Goal: Task Accomplishment & Management: Complete application form

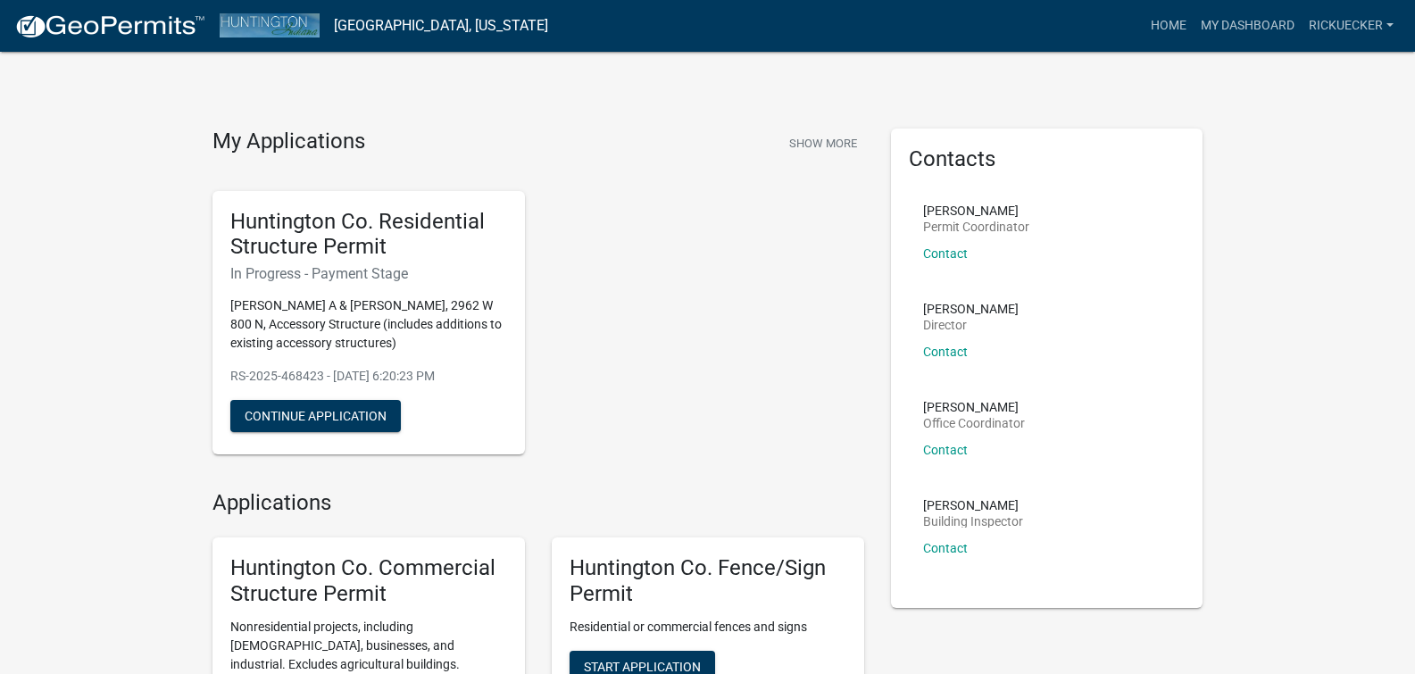
click at [736, 341] on div "Huntington Co. Residential Structure Permit In Progress - Payment Stage UECKER,…" at bounding box center [538, 323] width 678 height 293
click at [311, 408] on button "Continue Application" at bounding box center [315, 416] width 170 height 32
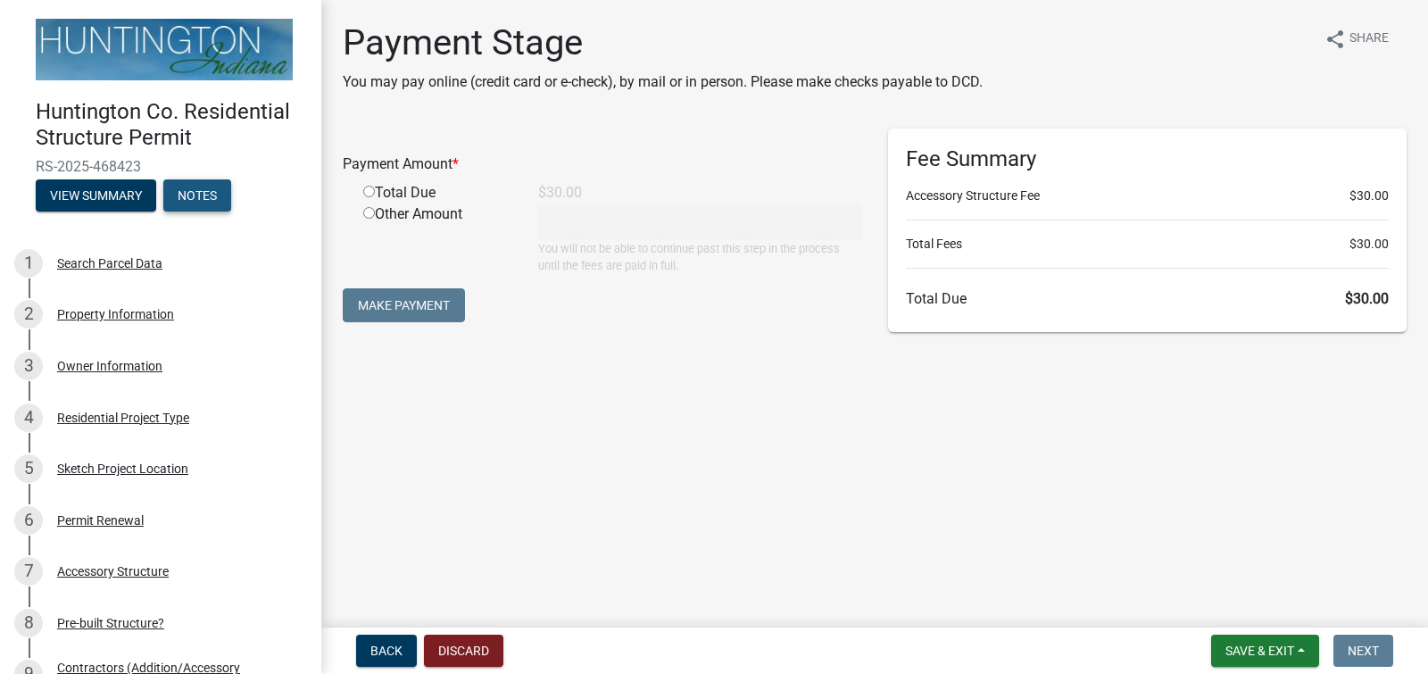
click at [206, 192] on button "Notes" at bounding box center [197, 195] width 68 height 32
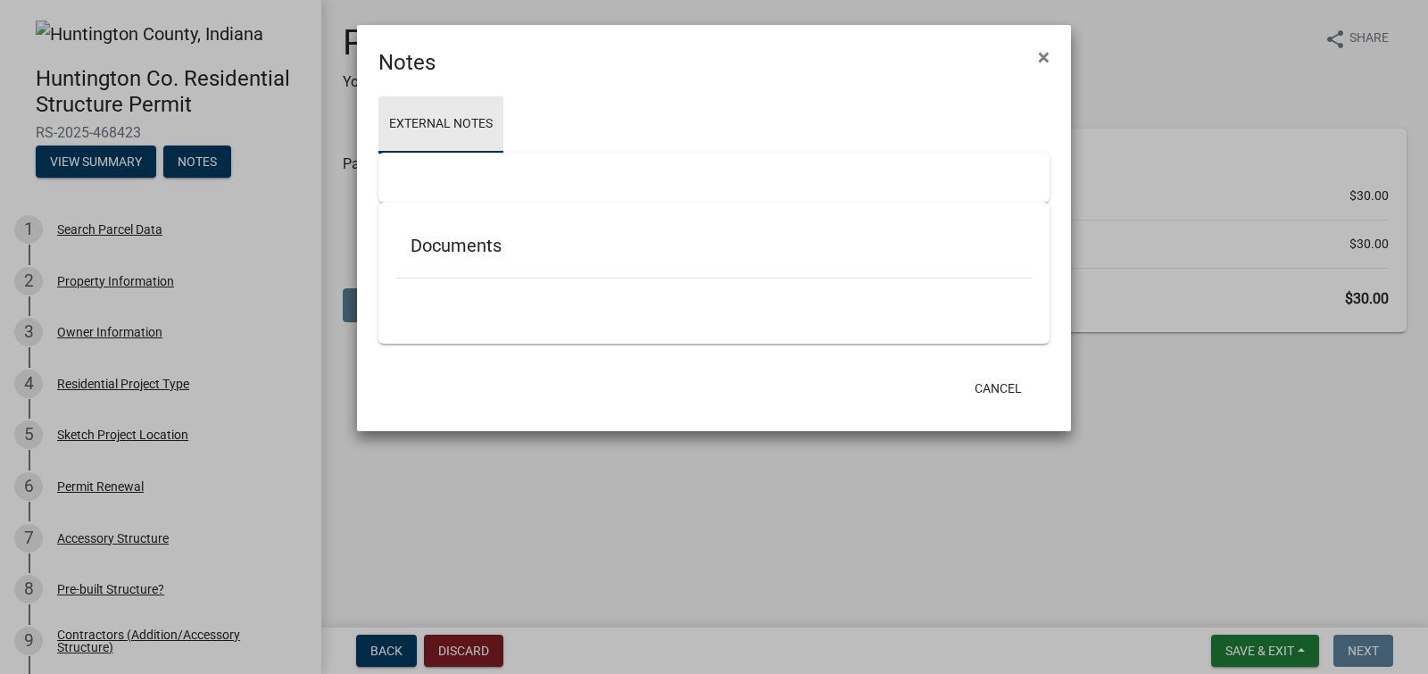
click at [416, 119] on link "External Notes" at bounding box center [440, 124] width 125 height 57
click at [1046, 58] on span "×" at bounding box center [1044, 57] width 12 height 25
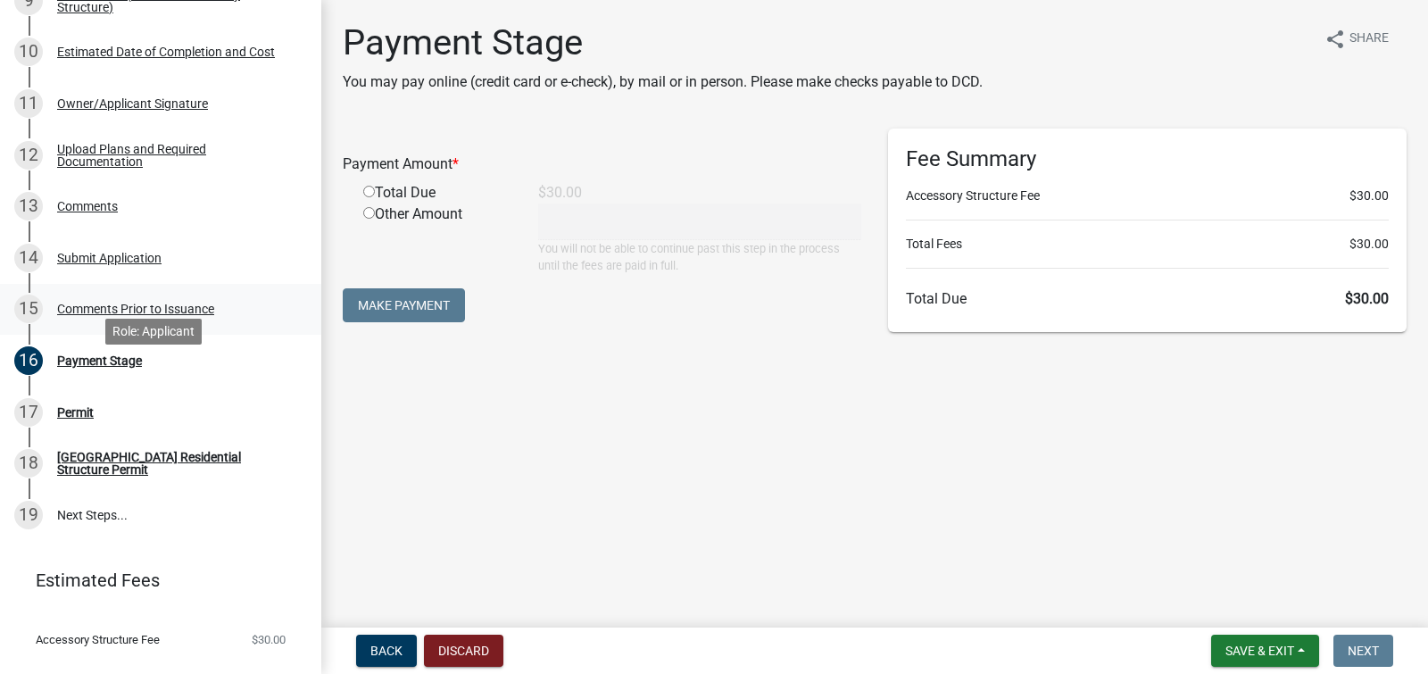
scroll to position [642, 0]
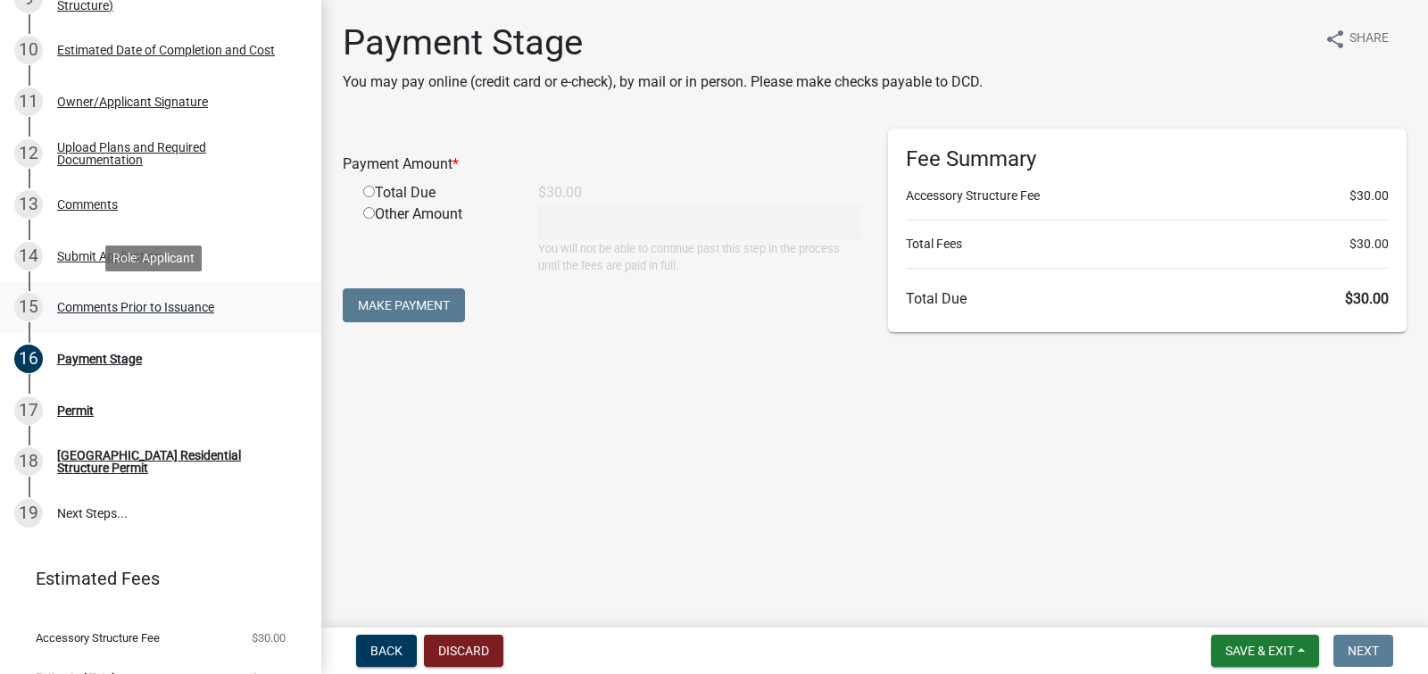
click at [92, 303] on div "Comments Prior to Issuance" at bounding box center [135, 307] width 157 height 12
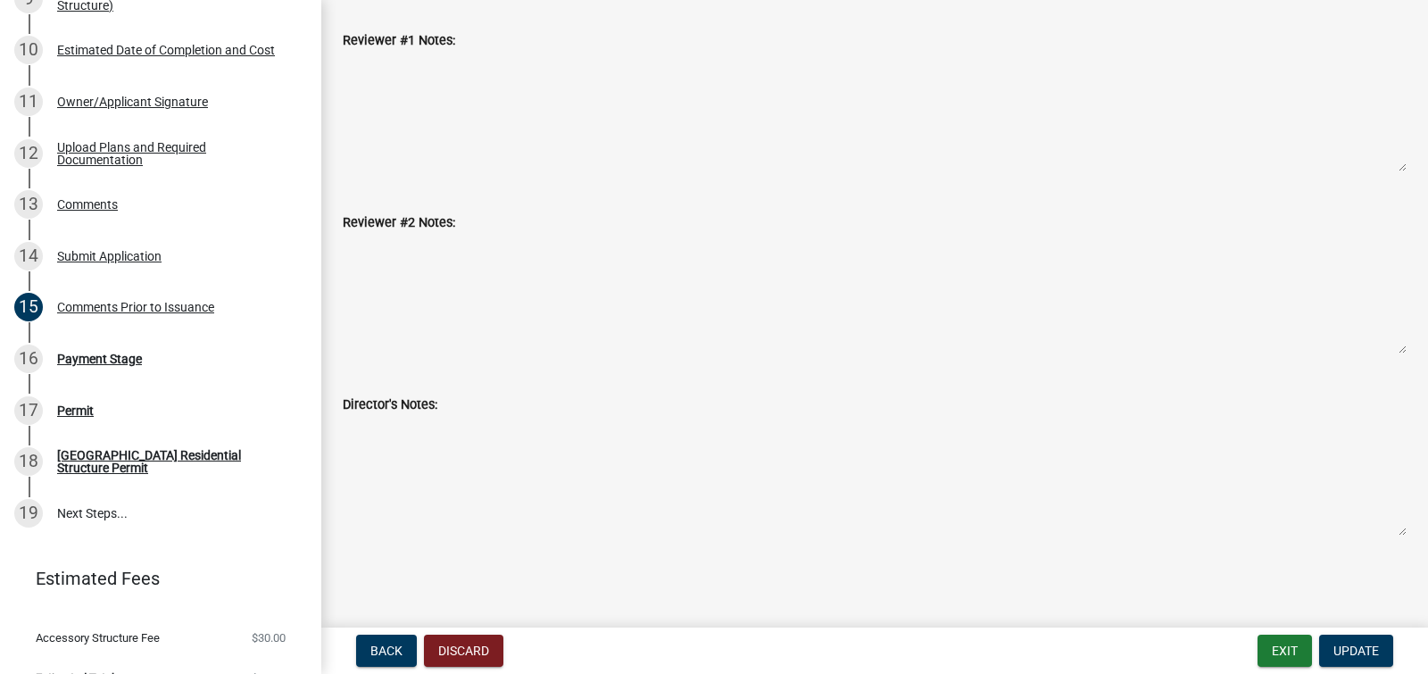
scroll to position [0, 0]
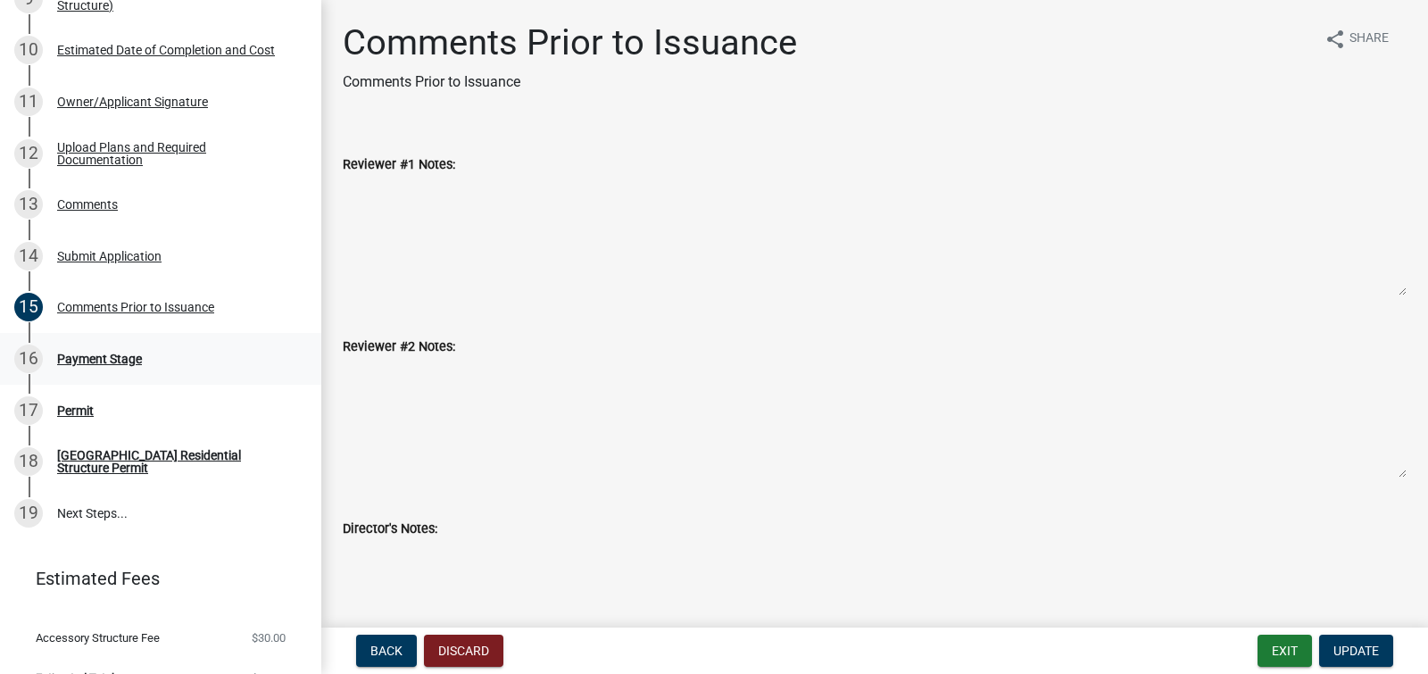
click at [109, 353] on div "Payment Stage" at bounding box center [99, 359] width 85 height 12
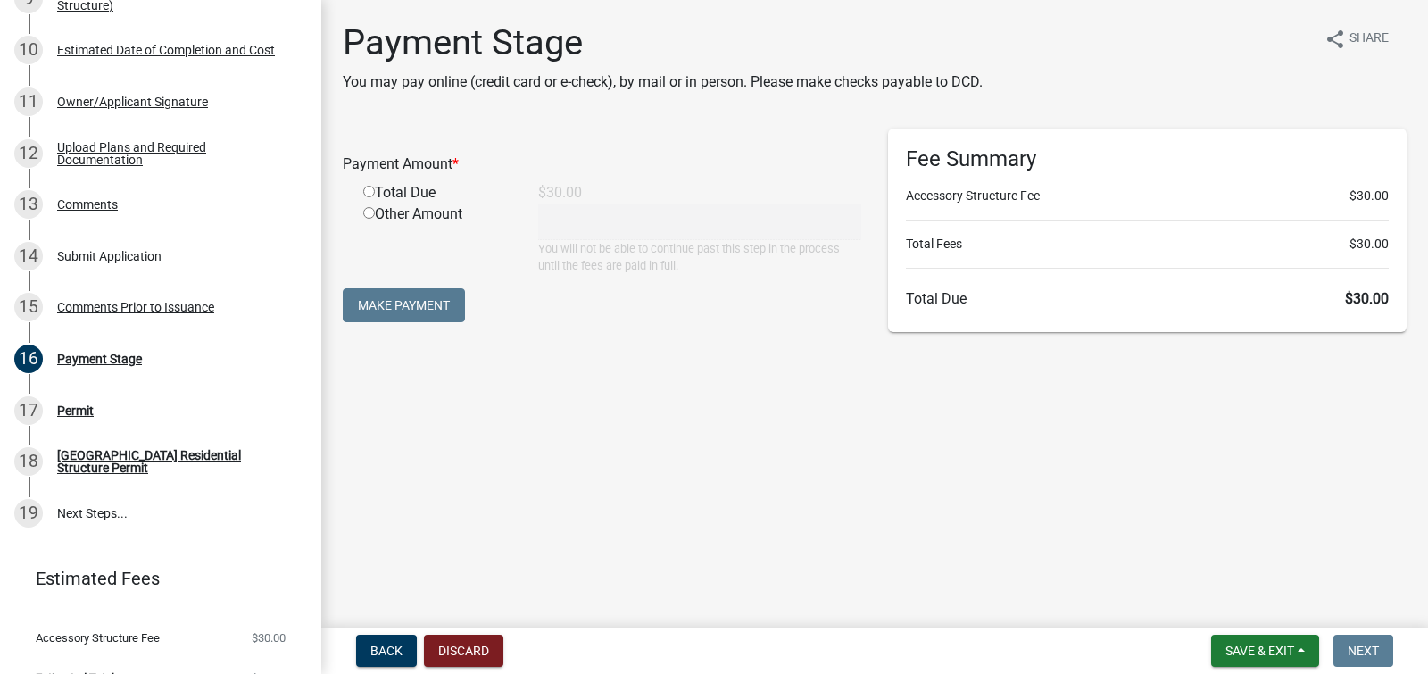
click at [370, 186] on input "radio" at bounding box center [369, 192] width 12 height 12
radio input "true"
type input "30"
click at [406, 308] on button "Make Payment" at bounding box center [404, 305] width 122 height 34
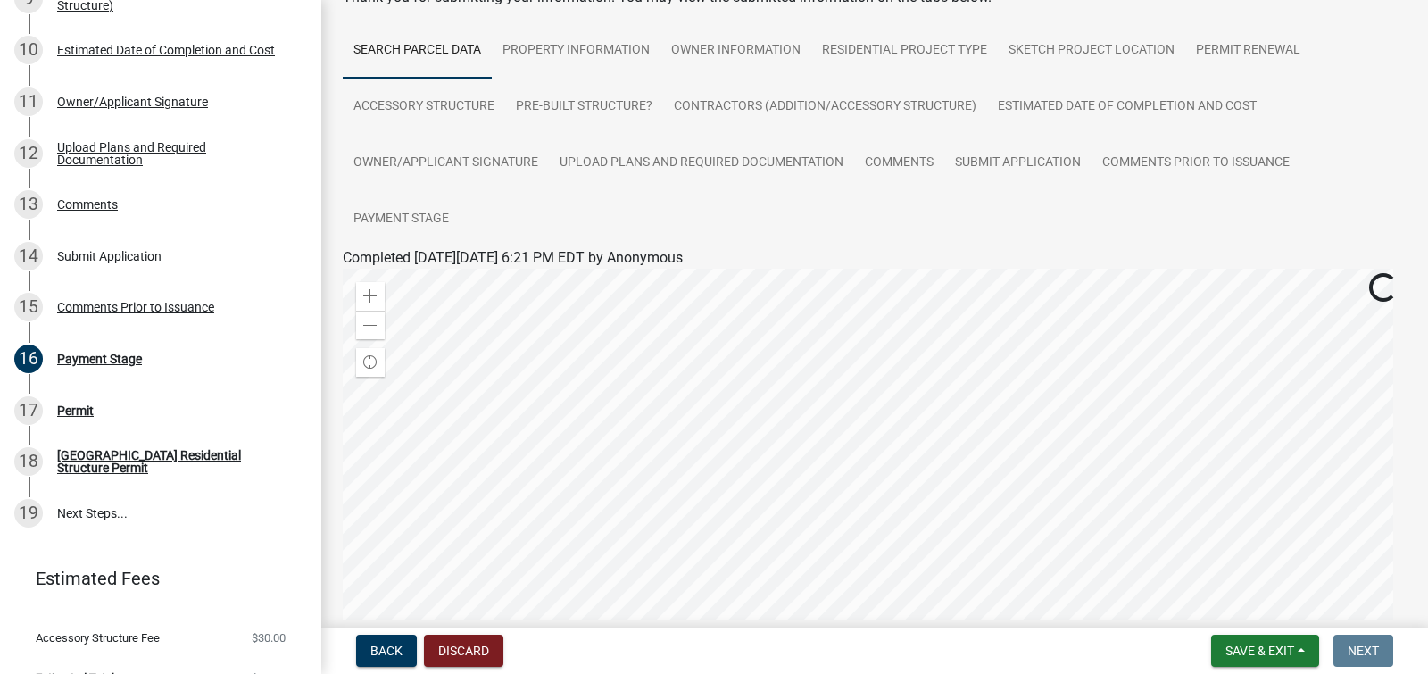
scroll to position [117, 0]
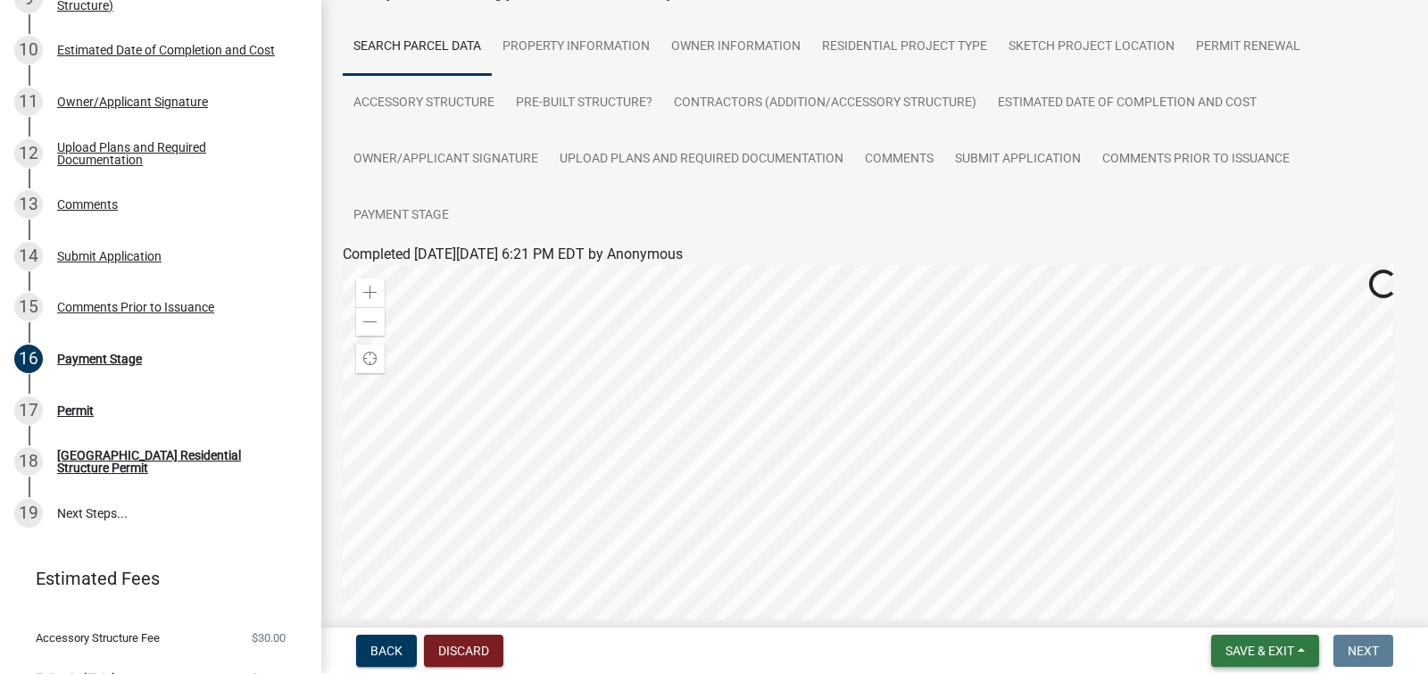
click at [1257, 652] on span "Save & Exit" at bounding box center [1259, 651] width 69 height 14
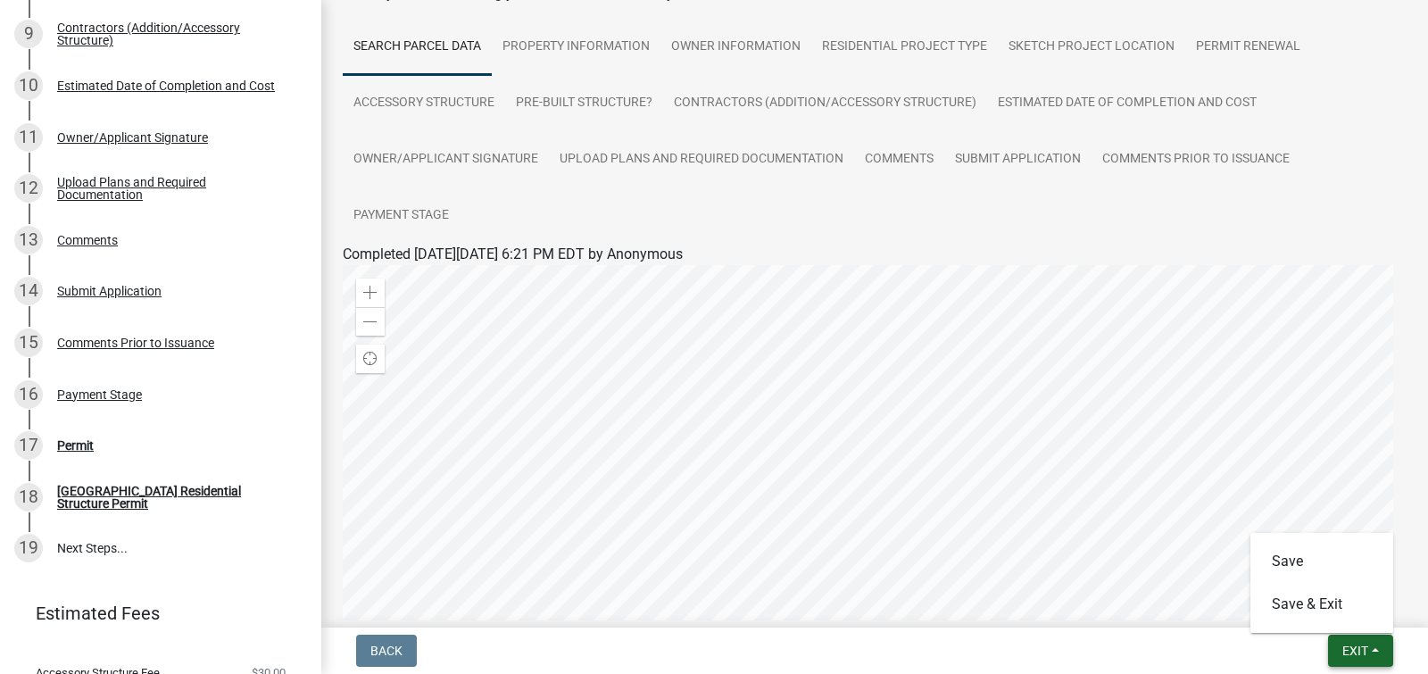
scroll to position [672, 0]
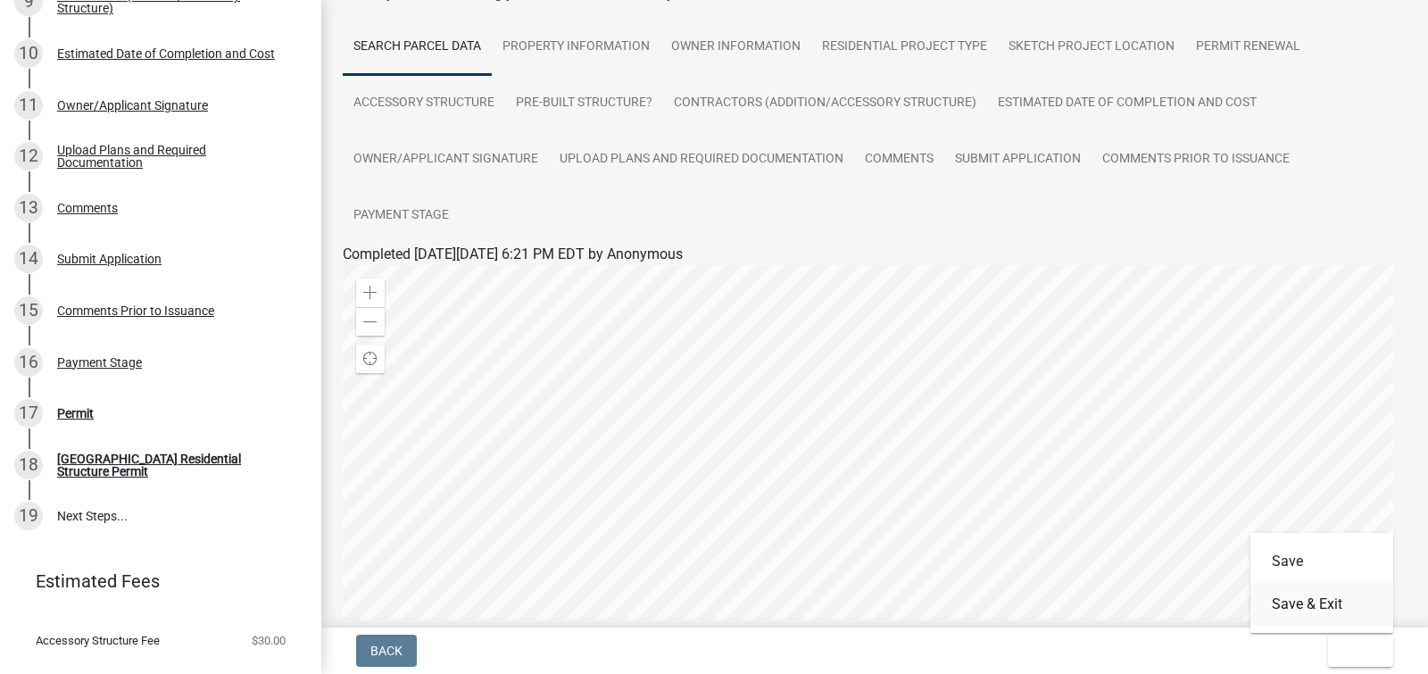
click at [1292, 599] on button "Save & Exit" at bounding box center [1321, 604] width 143 height 43
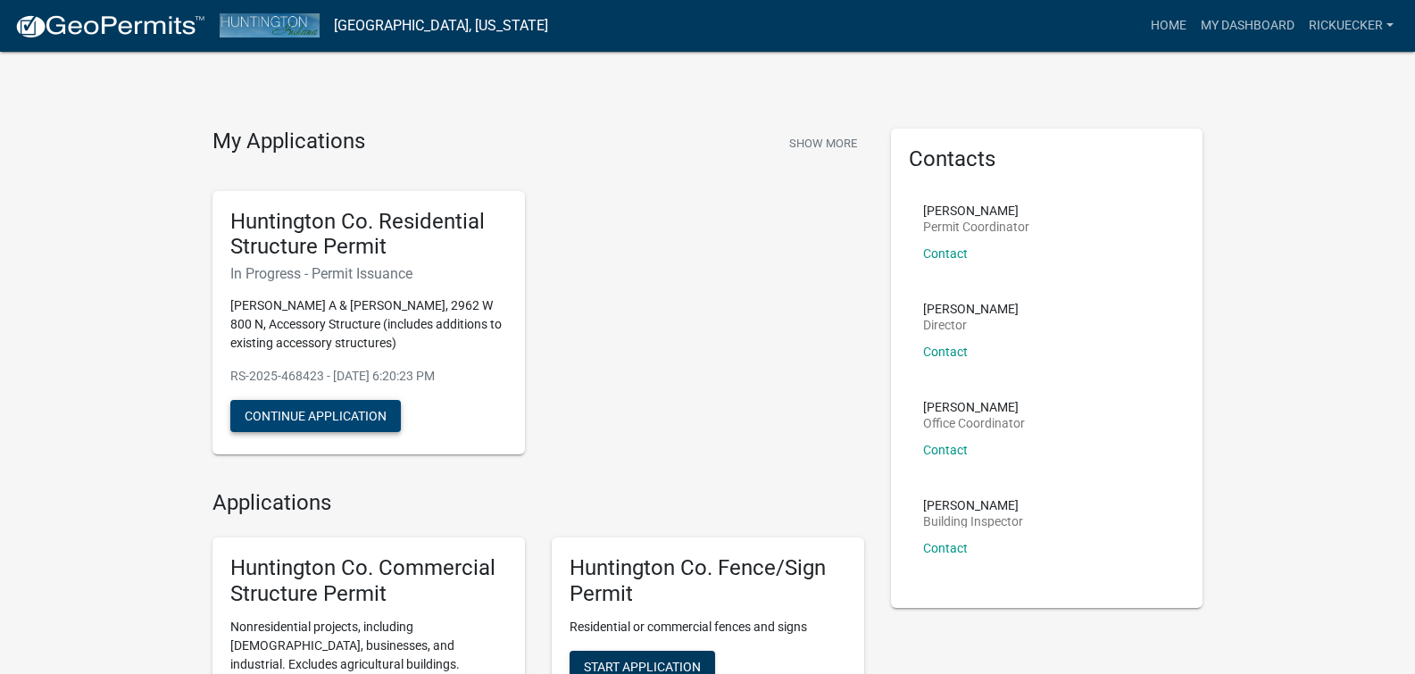
click at [329, 416] on button "Continue Application" at bounding box center [315, 416] width 170 height 32
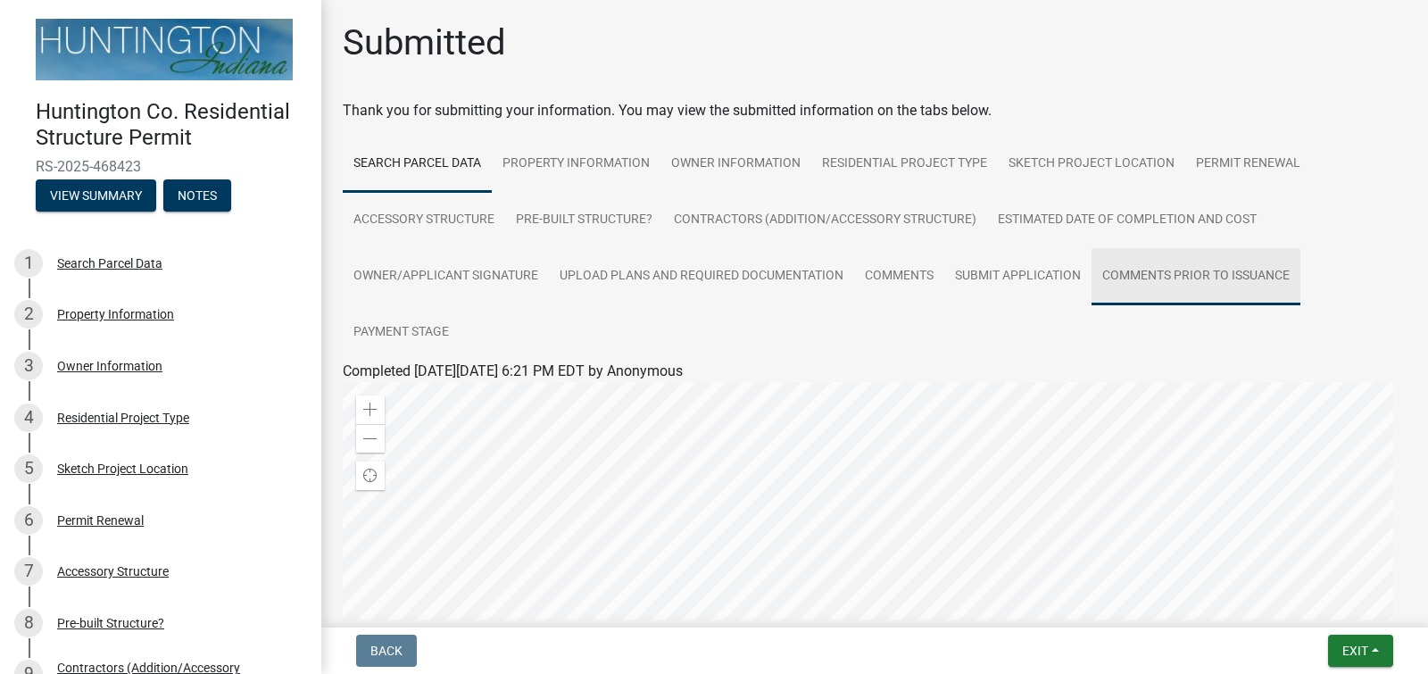
click at [1181, 279] on link "Comments Prior to Issuance" at bounding box center [1196, 276] width 209 height 57
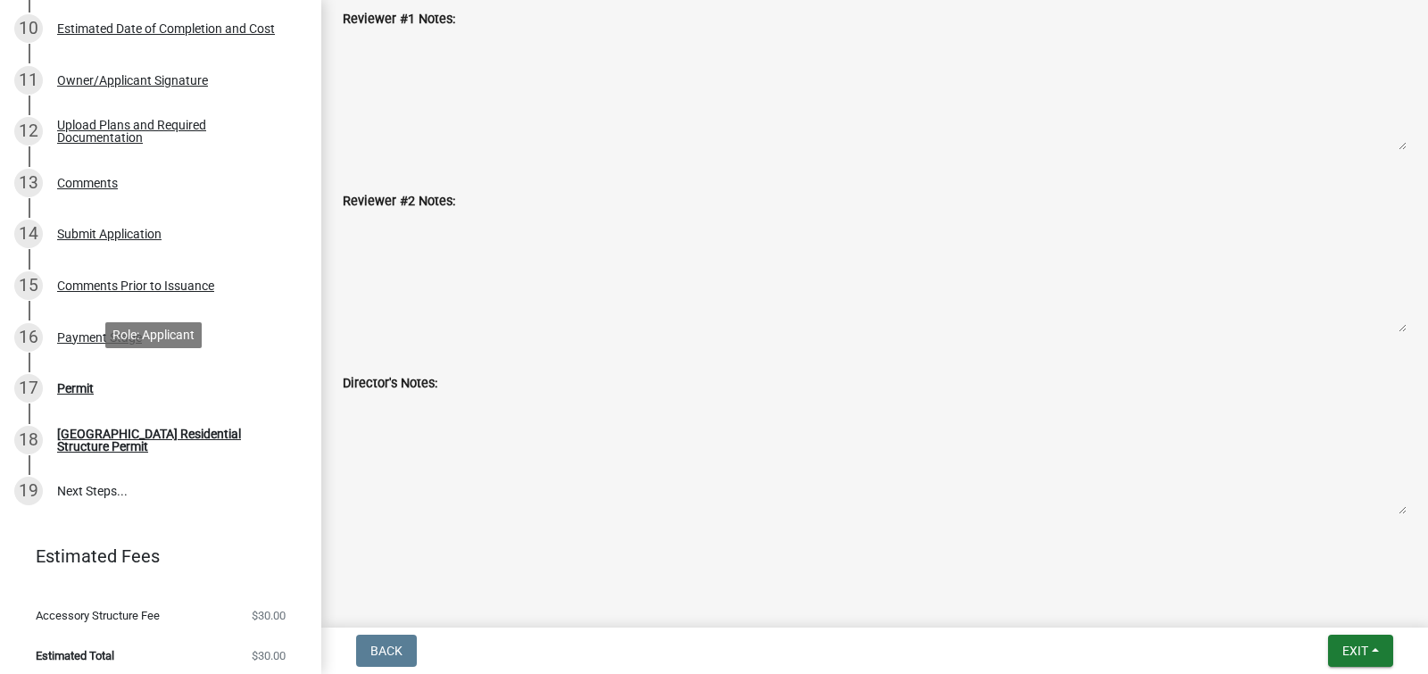
scroll to position [698, 0]
click at [83, 386] on div "Permit" at bounding box center [75, 387] width 37 height 12
click at [109, 330] on div "Payment Stage" at bounding box center [99, 336] width 85 height 12
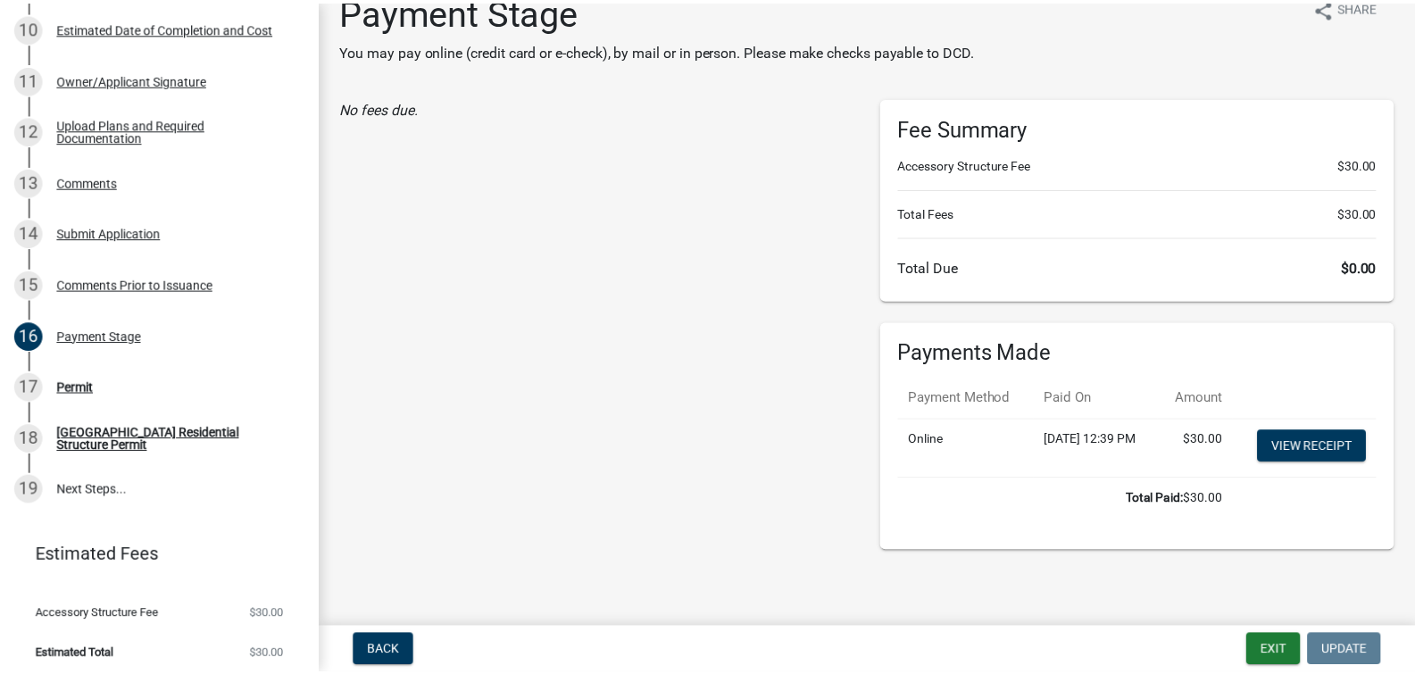
scroll to position [70, 0]
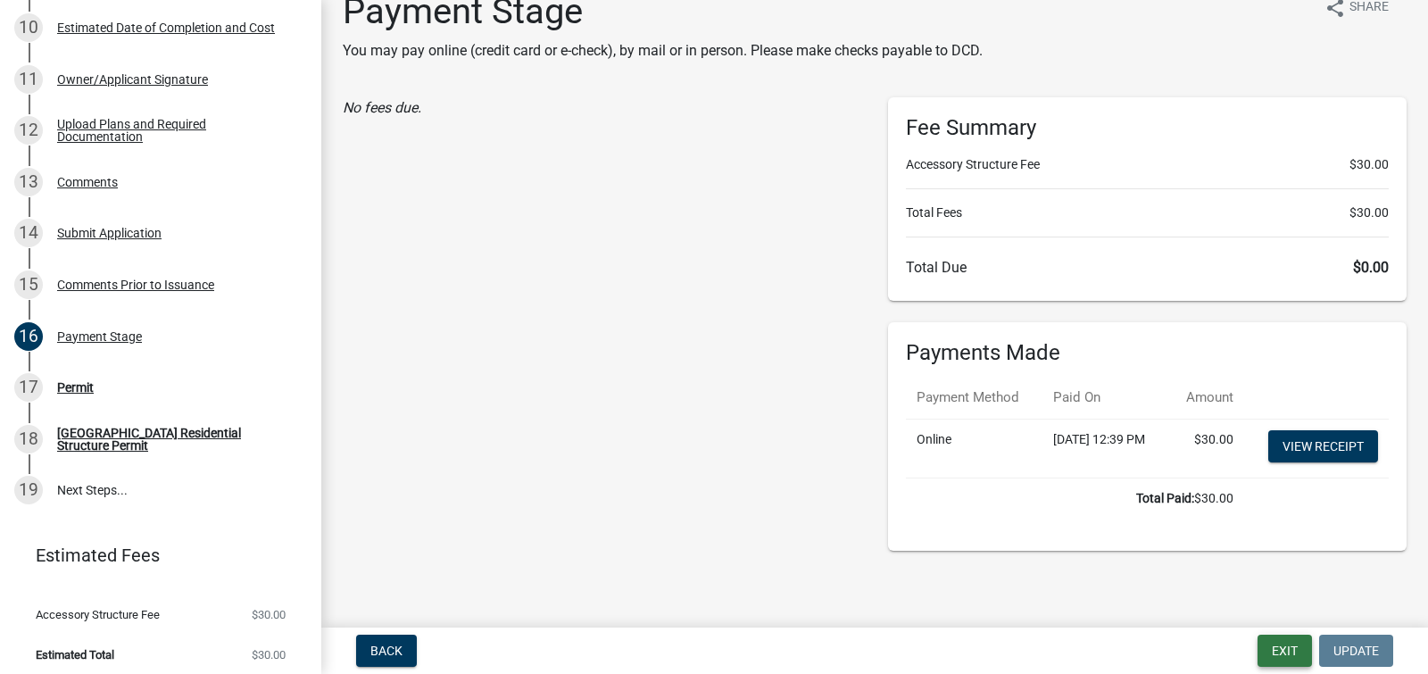
click at [1285, 651] on button "Exit" at bounding box center [1285, 651] width 54 height 32
